Goal: Navigation & Orientation: Find specific page/section

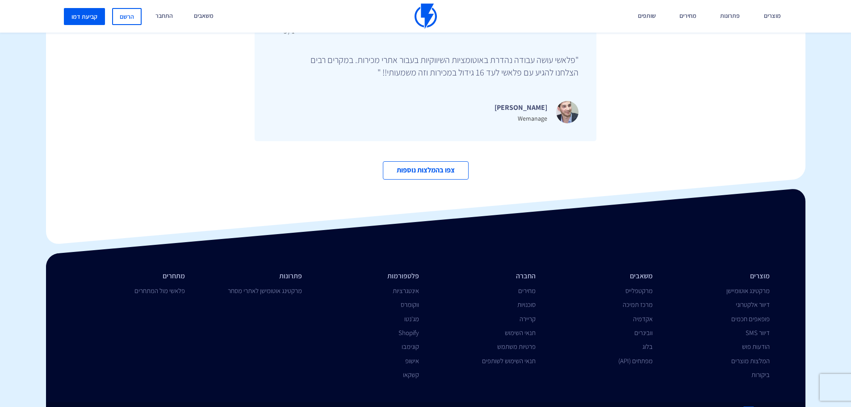
scroll to position [3067, 0]
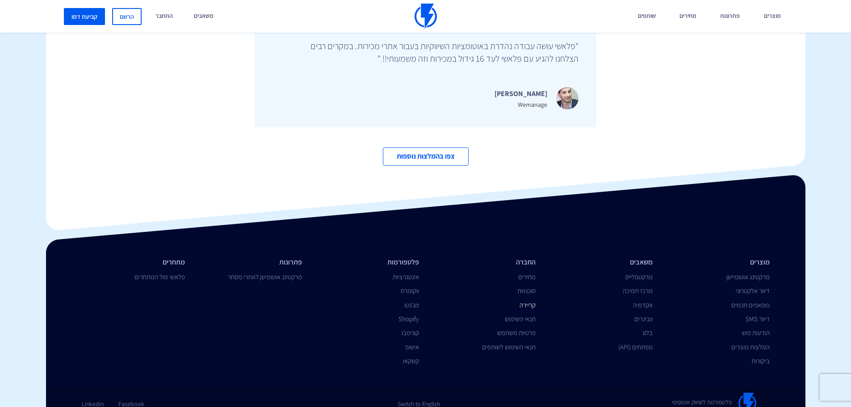
click at [531, 301] on link "קריירה" at bounding box center [528, 305] width 16 height 8
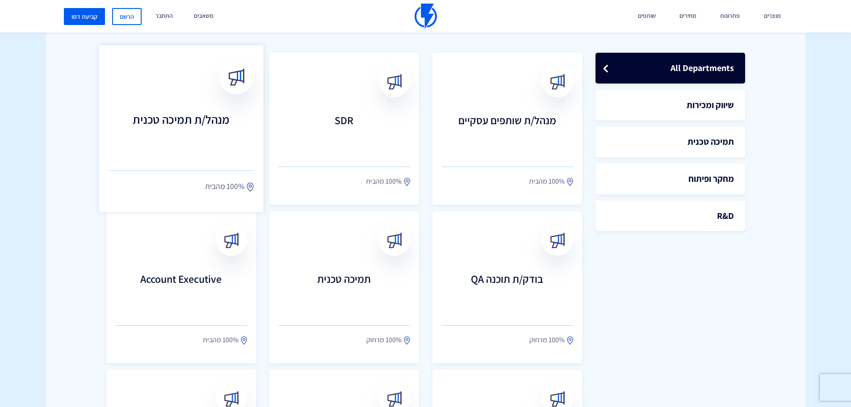
scroll to position [268, 0]
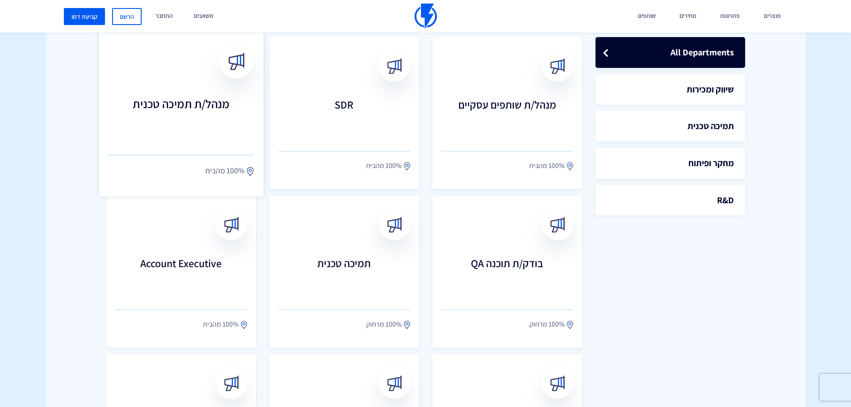
click at [210, 117] on h3 "מנהל/ת תמיכה טכנית" at bounding box center [181, 116] width 145 height 39
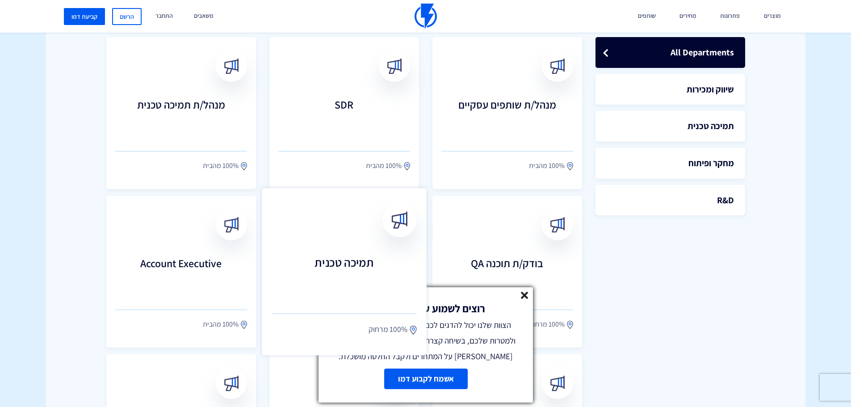
click at [390, 242] on link "תמיכה טכנית 100% מרחוק" at bounding box center [344, 271] width 165 height 167
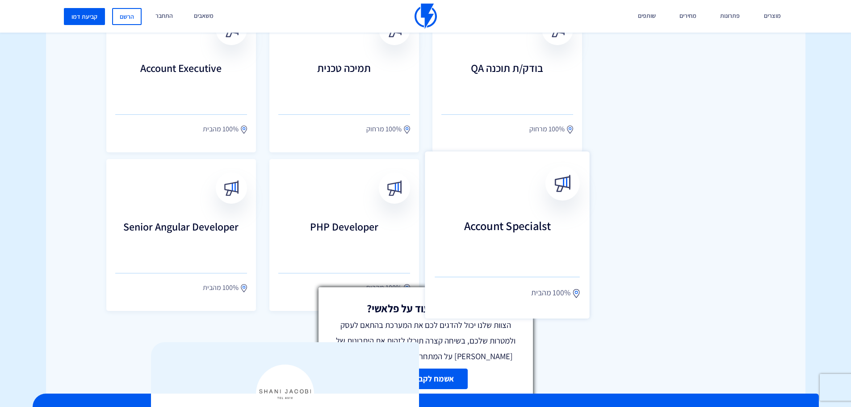
scroll to position [447, 0]
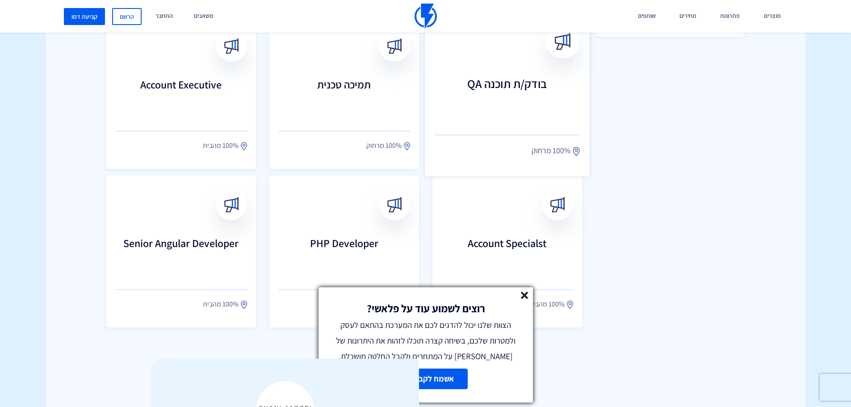
click at [517, 113] on h3 "בודק/ת תוכנה QA" at bounding box center [507, 96] width 145 height 39
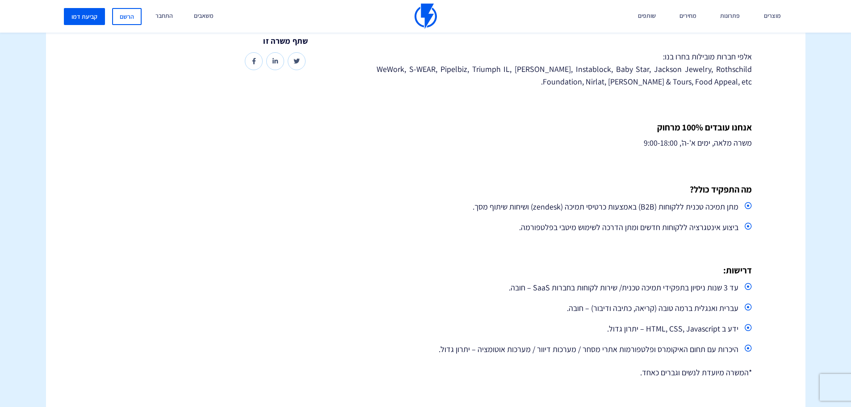
scroll to position [313, 0]
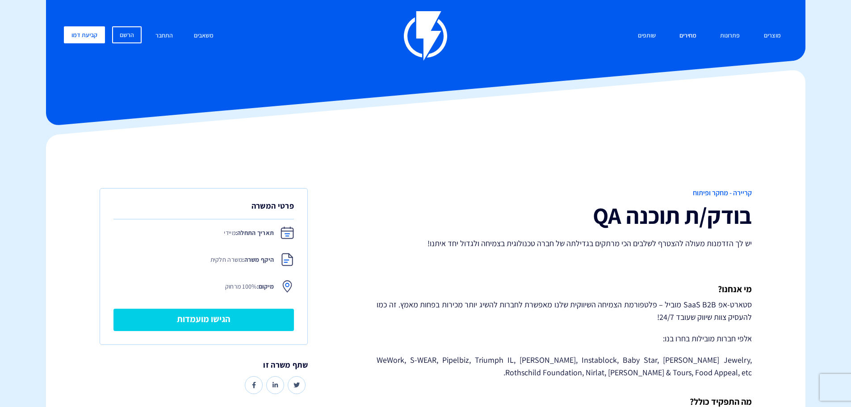
click at [687, 36] on link "מחירים" at bounding box center [688, 35] width 30 height 19
